Goal: Use online tool/utility: Utilize a website feature to perform a specific function

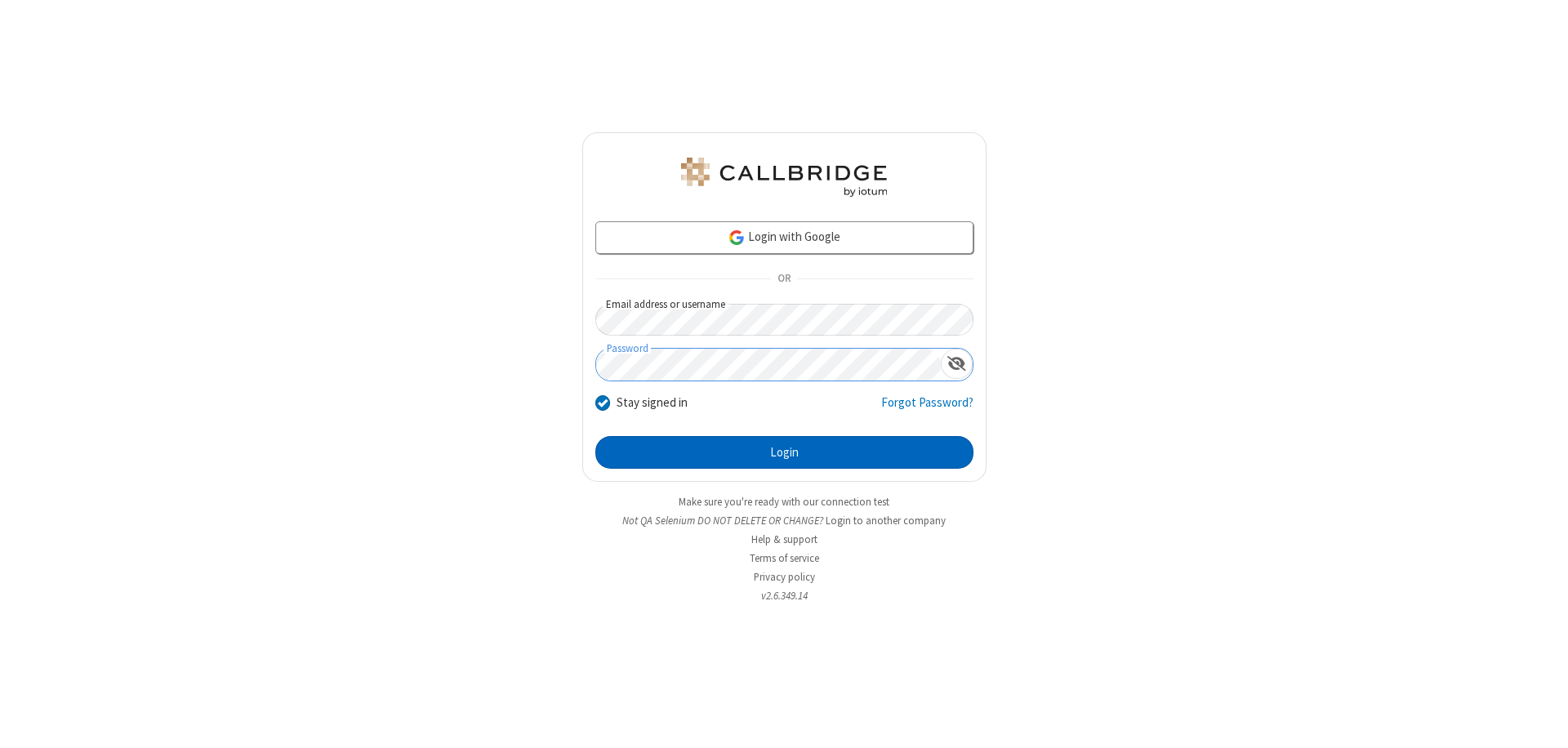
click at [784, 452] on button "Login" at bounding box center [784, 452] width 378 height 33
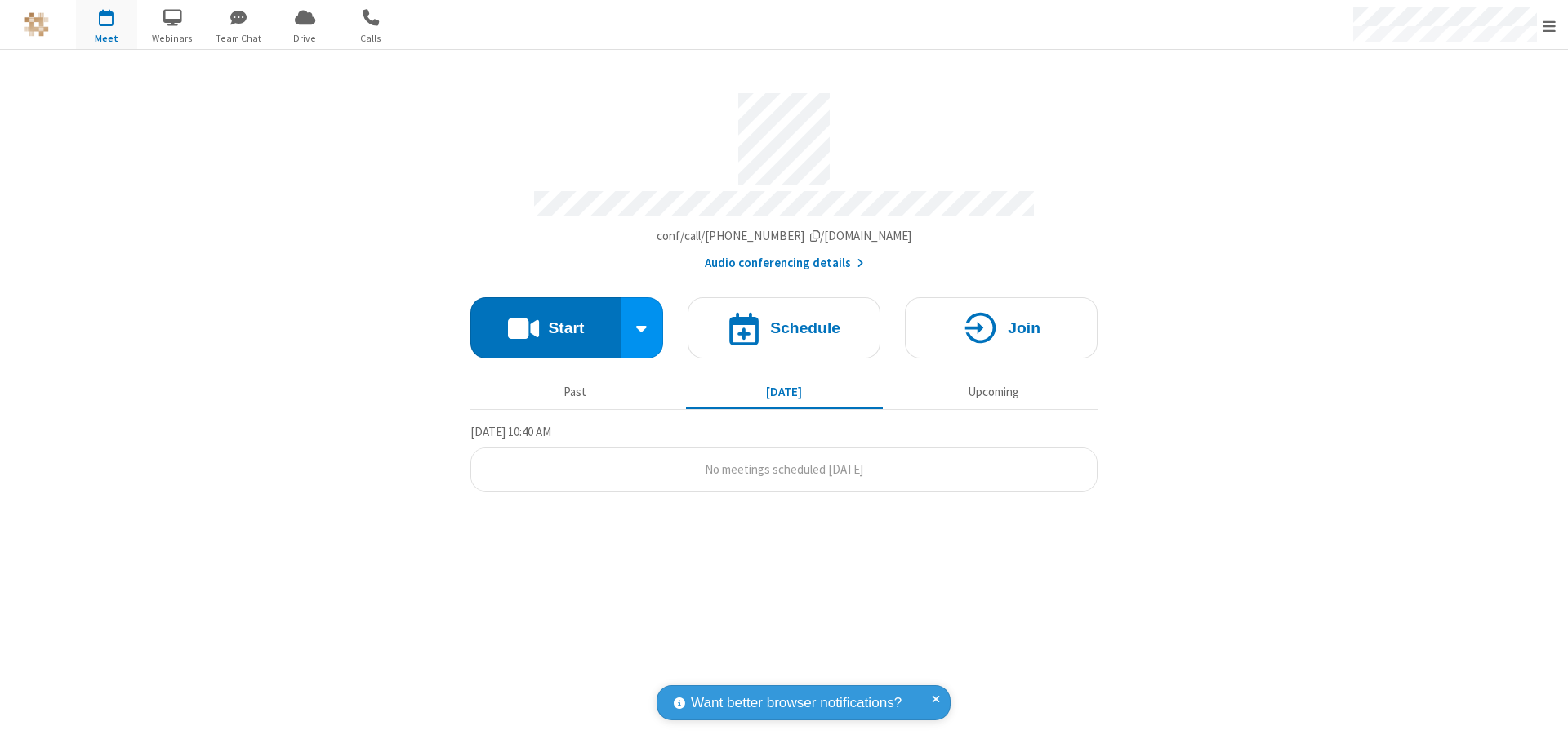
click at [546, 321] on button "Start" at bounding box center [547, 329] width 151 height 62
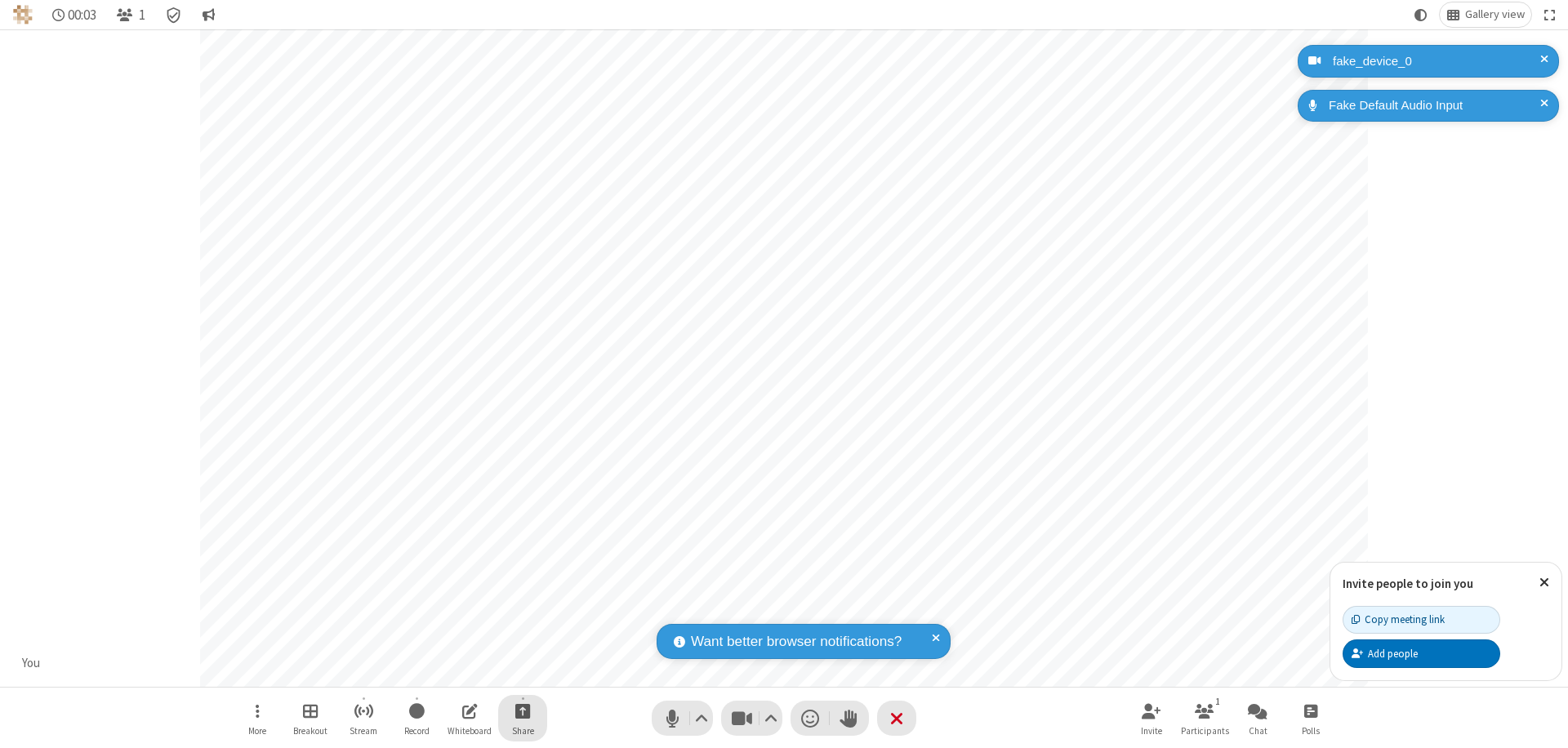
click at [523, 711] on span "Start sharing" at bounding box center [524, 711] width 16 height 21
click at [522, 612] on span "Share additional camera" at bounding box center [532, 615] width 120 height 14
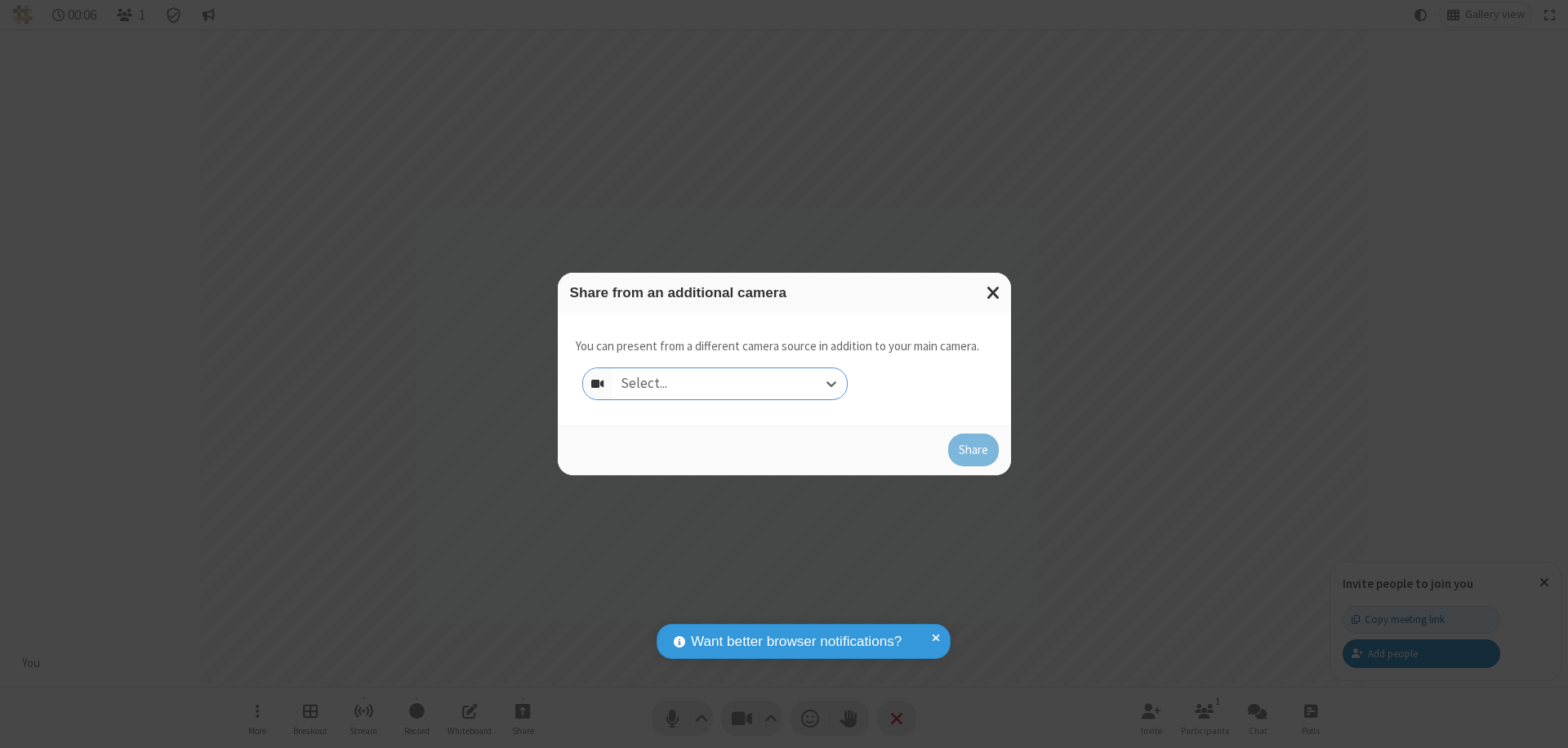
click at [730, 384] on div "Select..." at bounding box center [729, 383] width 234 height 31
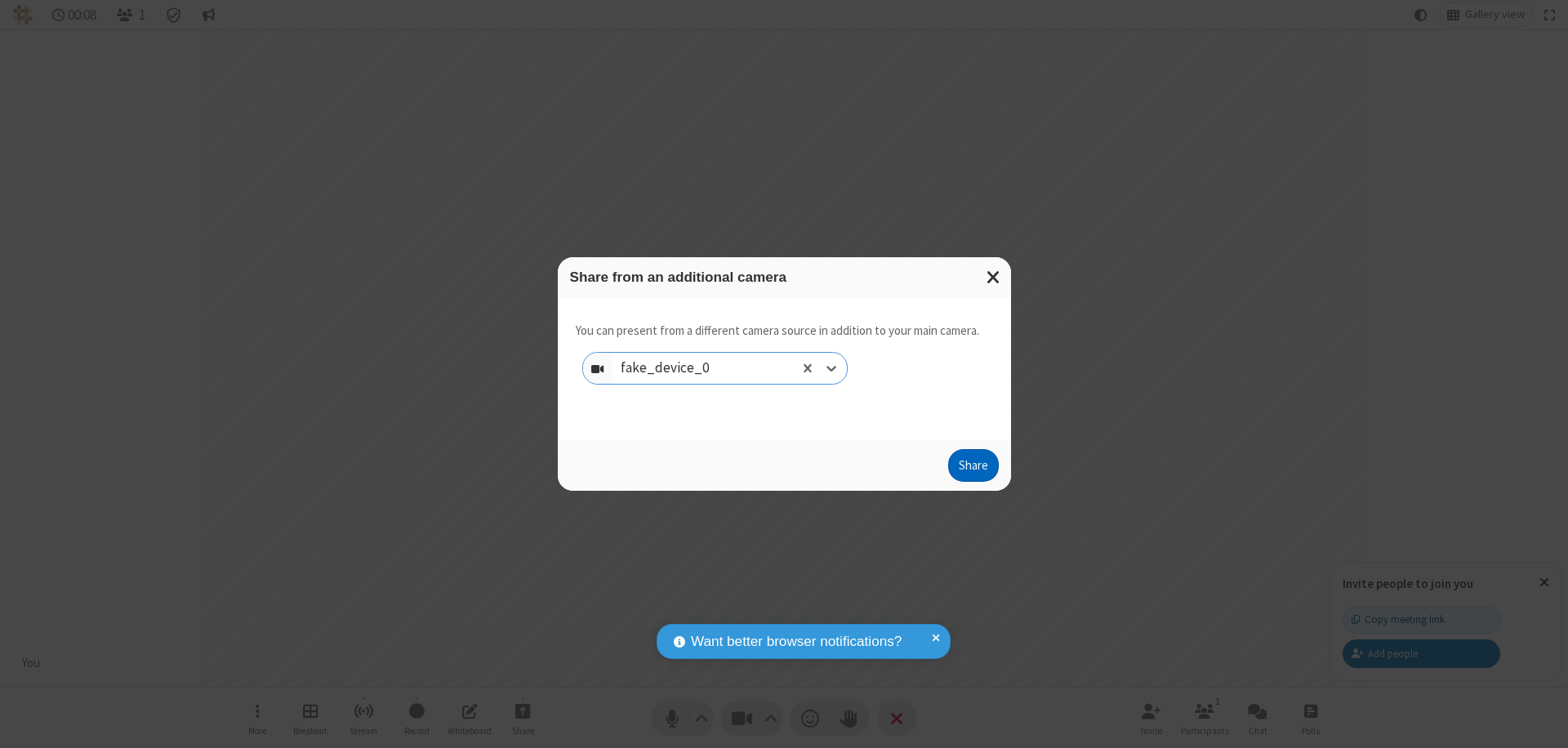
click at [973, 469] on button "Share" at bounding box center [973, 465] width 51 height 33
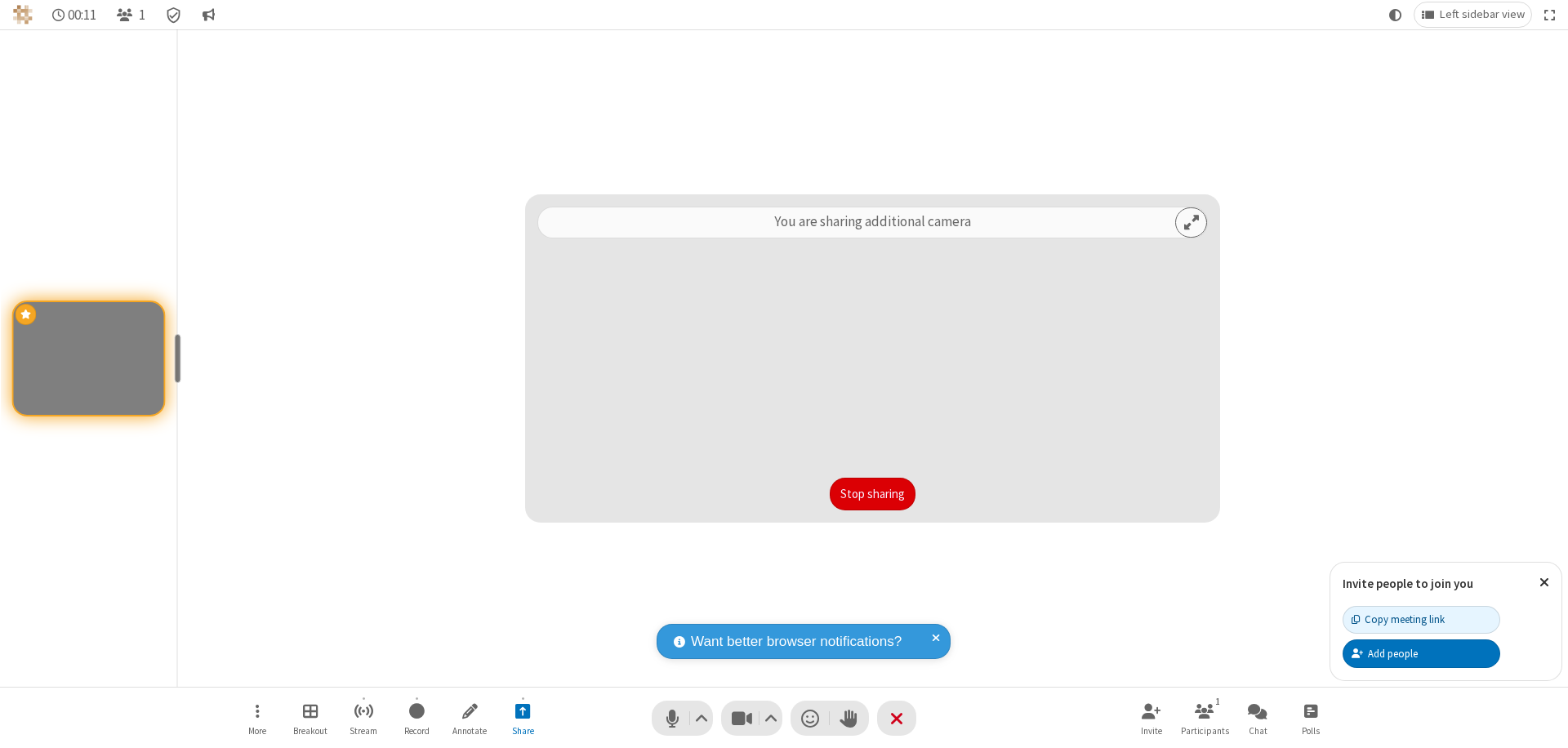
click at [872, 494] on button "Stop sharing" at bounding box center [872, 494] width 86 height 33
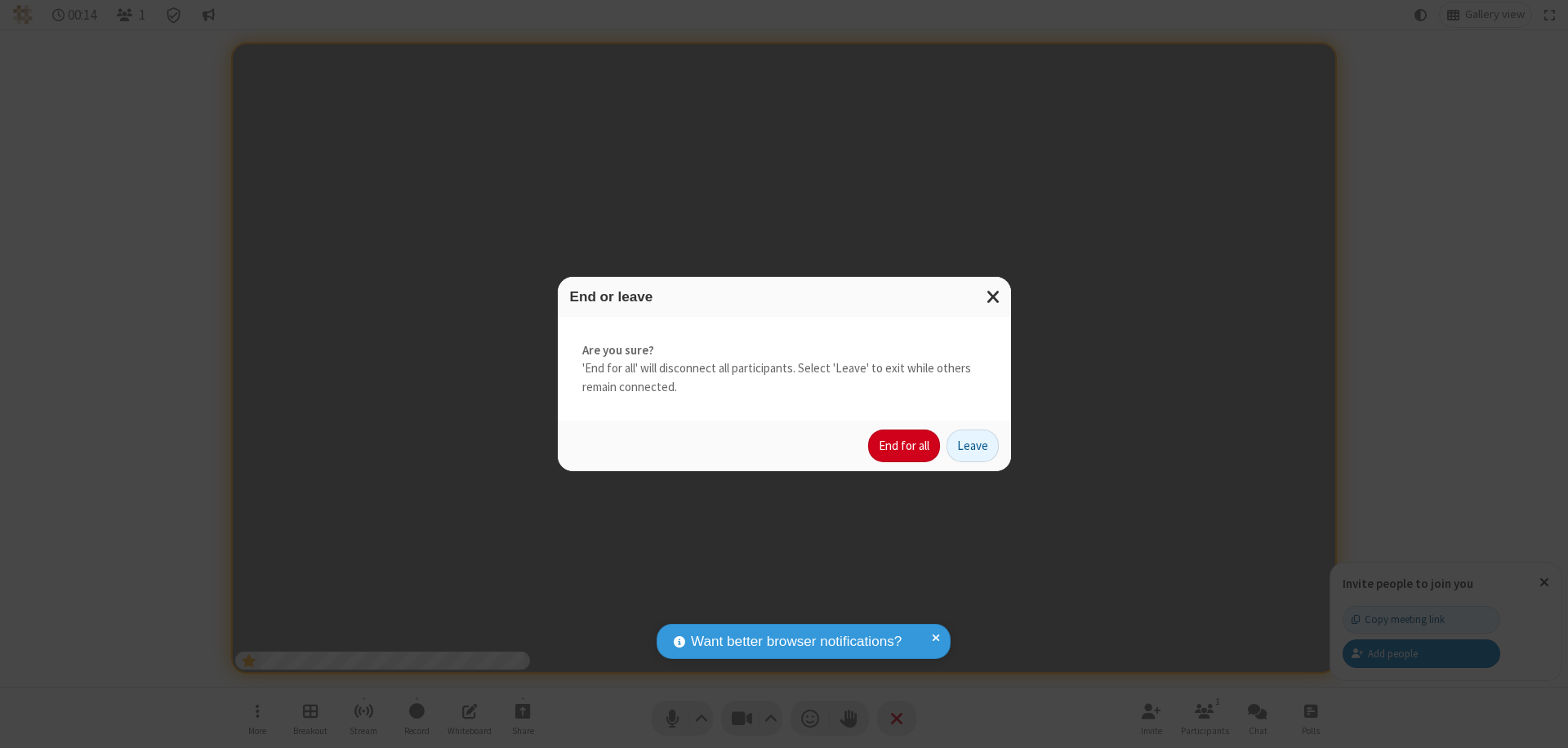
click at [905, 446] on button "End for all" at bounding box center [904, 446] width 72 height 33
